Goal: Navigation & Orientation: Find specific page/section

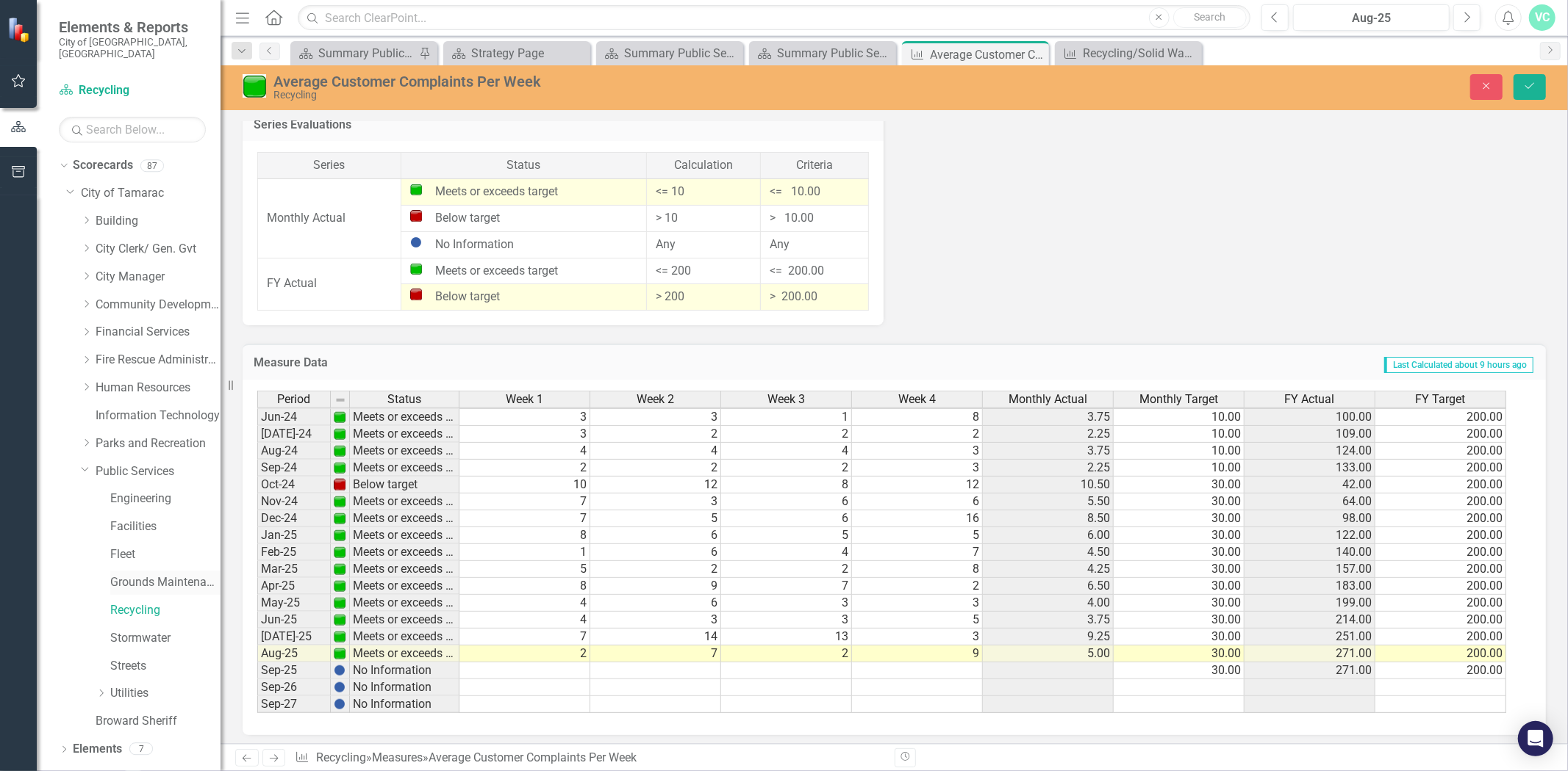
scroll to position [11, 0]
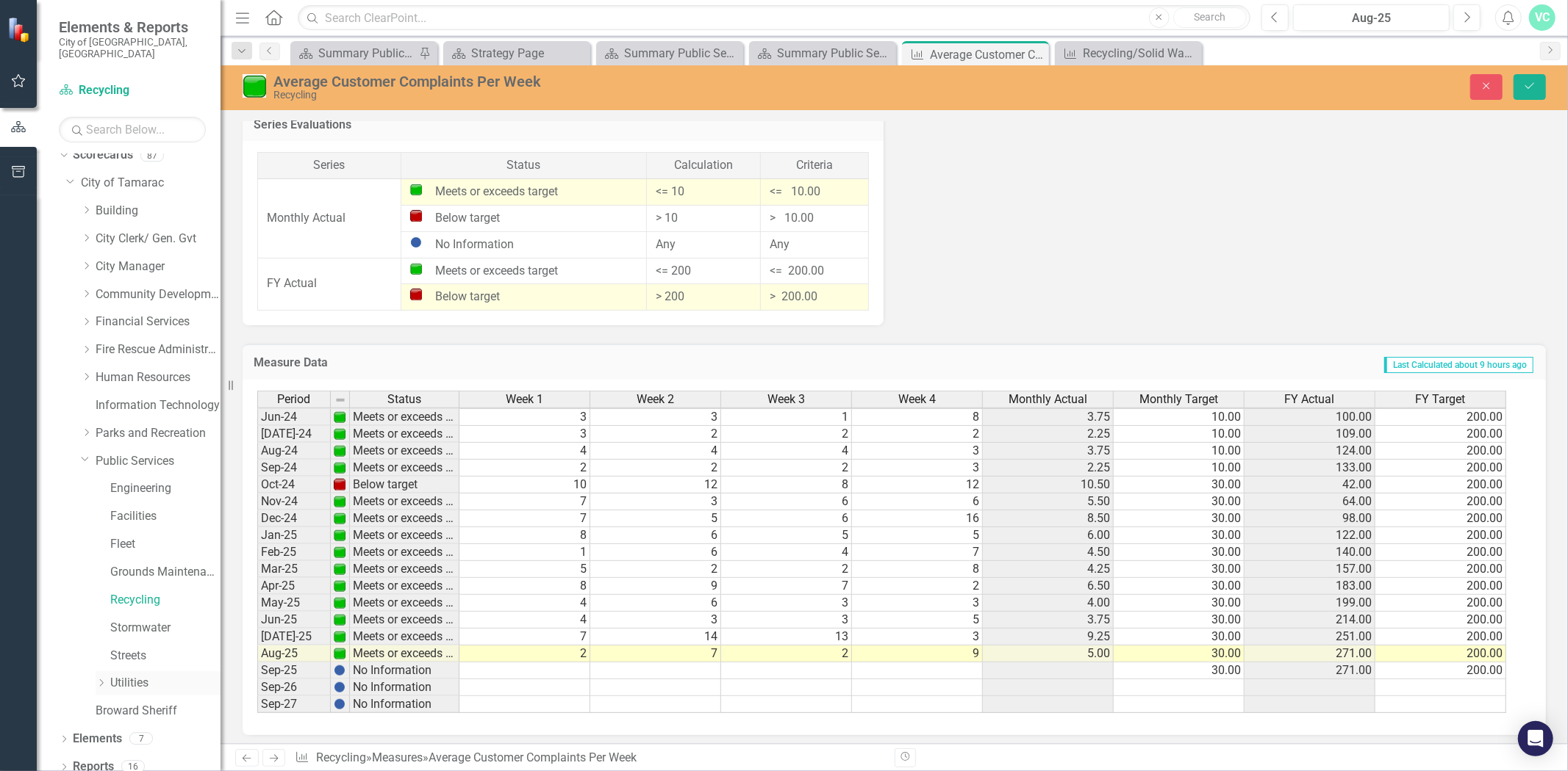
click at [122, 675] on link "Utilities" at bounding box center [164, 683] width 110 height 17
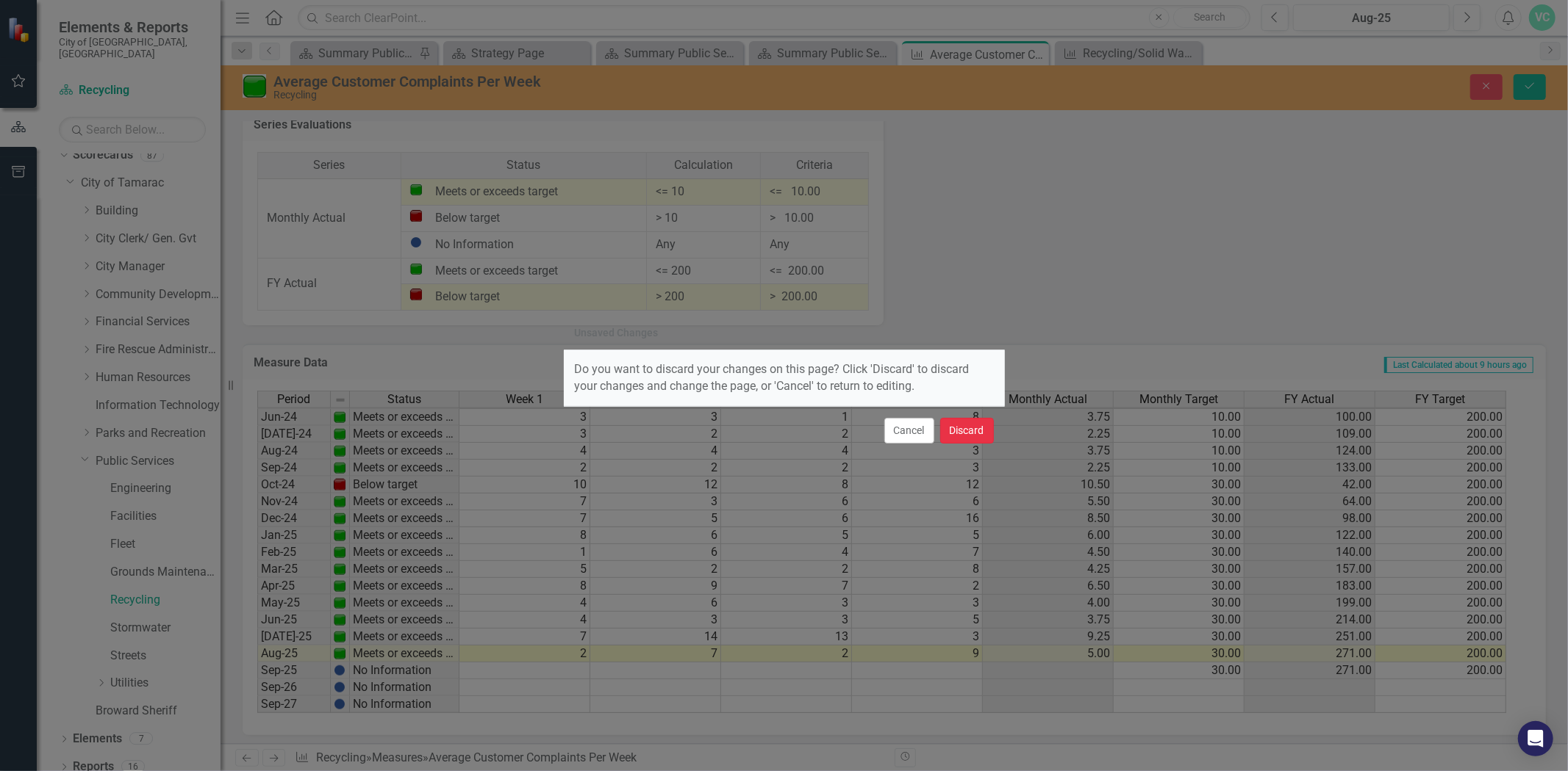
click at [964, 421] on button "Discard" at bounding box center [967, 431] width 53 height 25
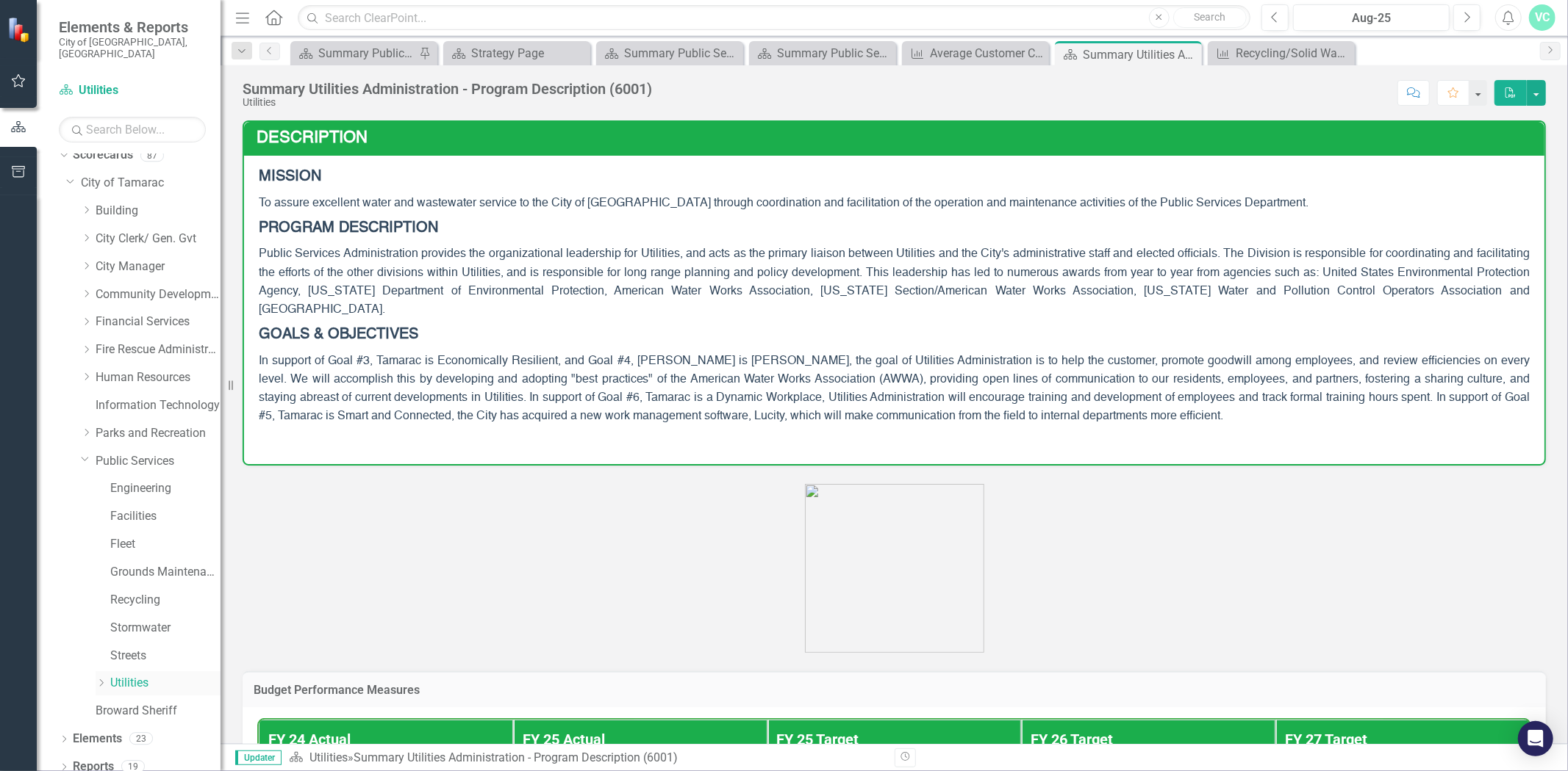
click at [101, 679] on icon "Dropdown" at bounding box center [100, 683] width 11 height 9
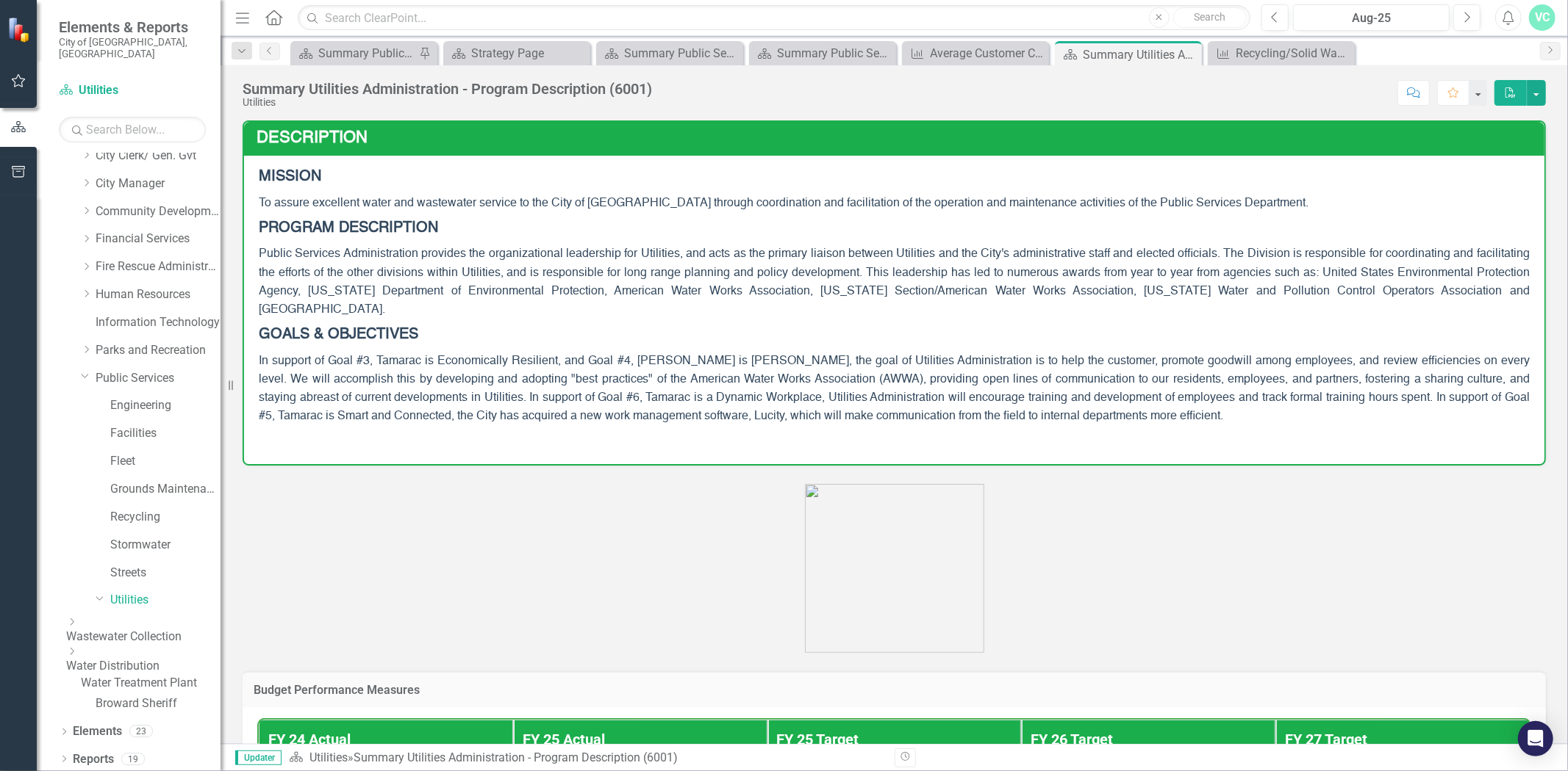
click at [77, 618] on icon "Dropdown" at bounding box center [71, 621] width 11 height 9
click at [186, 691] on link "Wastewater Flow ([PERSON_NAME])" at bounding box center [151, 683] width 140 height 17
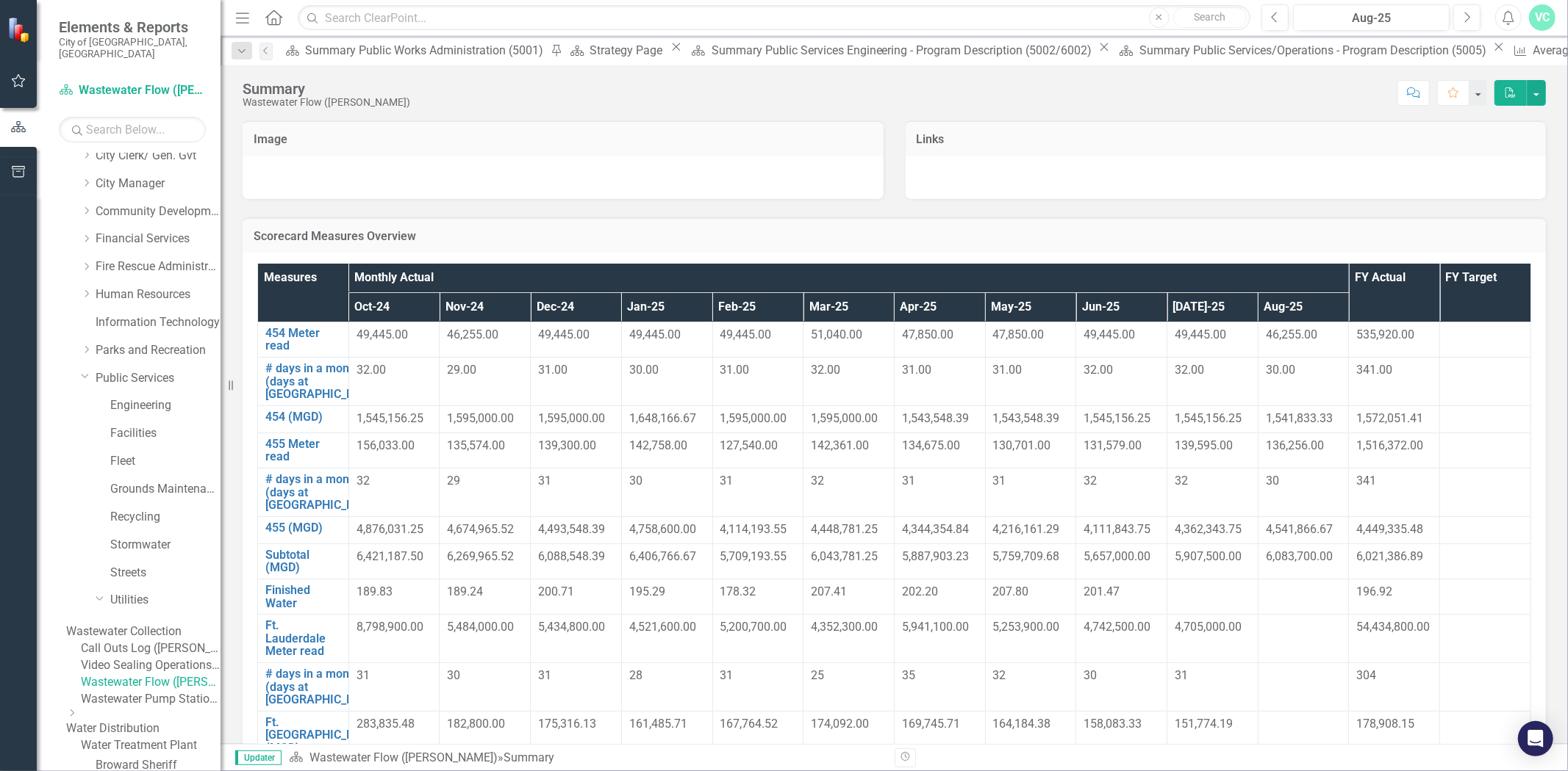
click at [171, 708] on link "Wastewater Pump Stations and WTP ([PERSON_NAME])" at bounding box center [151, 699] width 140 height 17
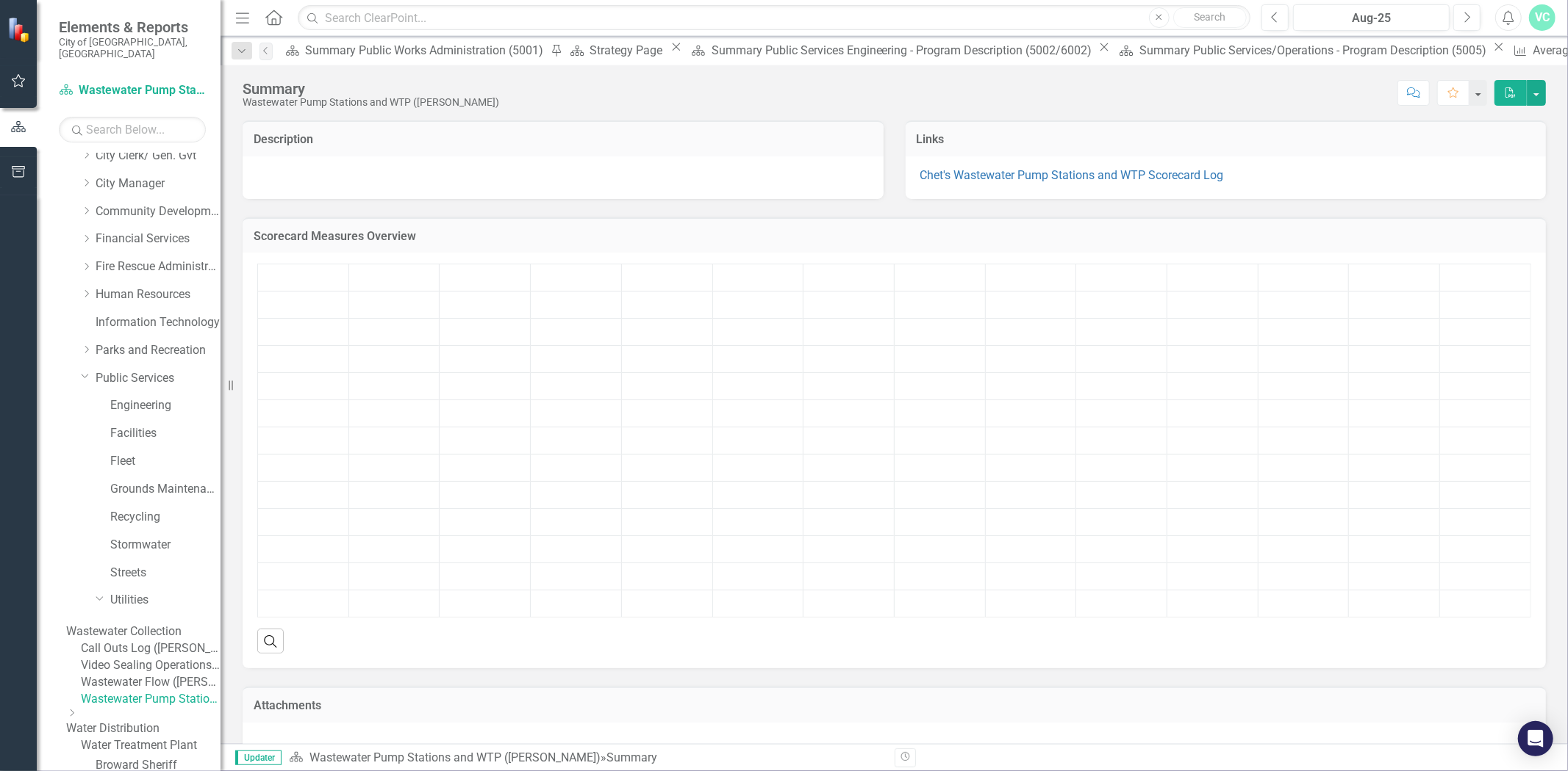
click at [165, 623] on link "Wastewater Collection" at bounding box center [143, 631] width 154 height 17
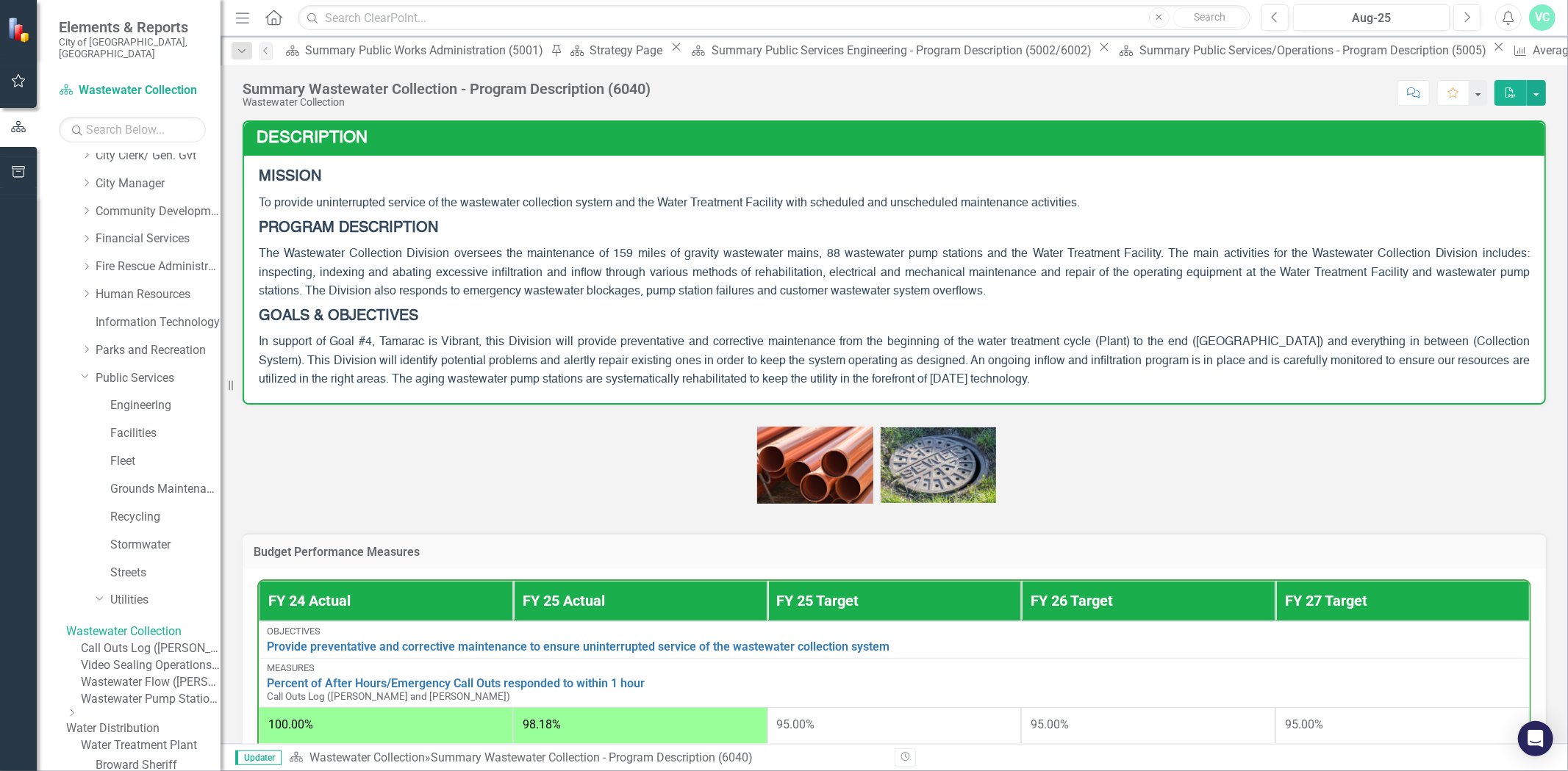
click at [1038, 250] on span "The Wastewater Collection Division oversees the maintenance of 159 miles of gra…" at bounding box center [894, 273] width 1271 height 49
click at [889, 258] on span "The Wastewater Collection Division oversees the maintenance of 159 miles of gra…" at bounding box center [894, 273] width 1271 height 49
drag, startPoint x: 869, startPoint y: 252, endPoint x: 1109, endPoint y: 252, distance: 240.0
click at [1109, 252] on span "The Wastewater Collection Division oversees the maintenance of 159 miles of gra…" at bounding box center [894, 273] width 1271 height 49
click at [1104, 266] on span "The Wastewater Collection Division oversees the maintenance of 159 miles of gra…" at bounding box center [894, 273] width 1271 height 49
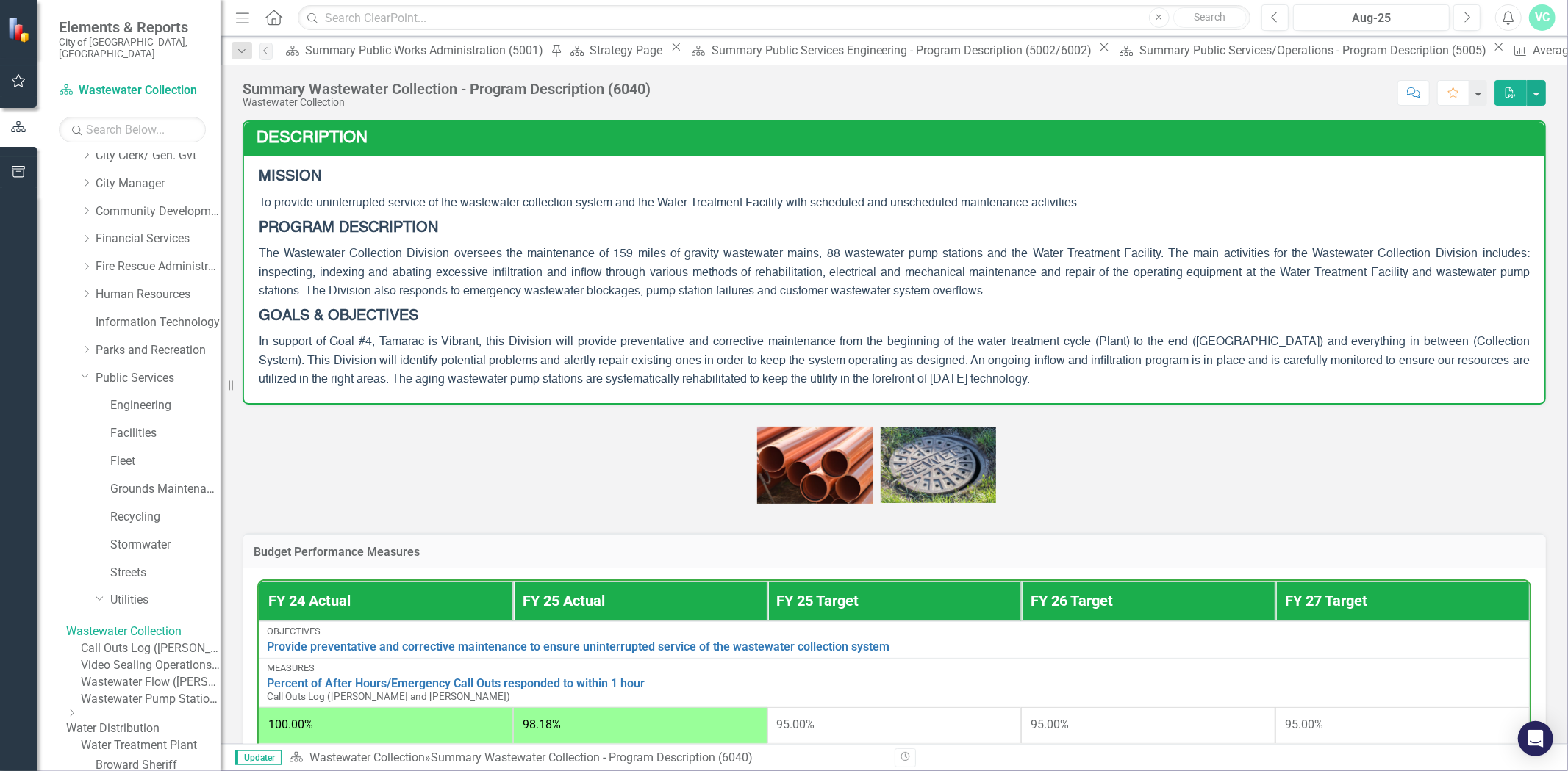
click at [919, 255] on span "The Wastewater Collection Division oversees the maintenance of 159 miles of gra…" at bounding box center [894, 273] width 1271 height 49
click at [512, 257] on span "The Wastewater Collection Division oversees the maintenance of 159 miles of gra…" at bounding box center [894, 273] width 1271 height 49
drag, startPoint x: 613, startPoint y: 254, endPoint x: 784, endPoint y: 253, distance: 171.0
click at [799, 257] on span "The Wastewater Collection Division oversees the maintenance of 159 miles of gra…" at bounding box center [894, 273] width 1271 height 49
